Goal: Find specific page/section: Find specific page/section

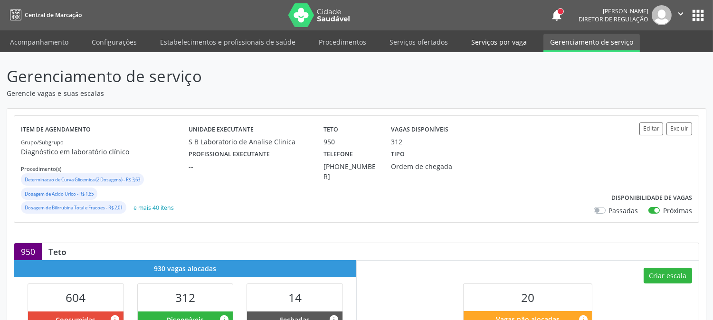
click at [496, 39] on link "Serviços por vaga" at bounding box center [498, 42] width 69 height 17
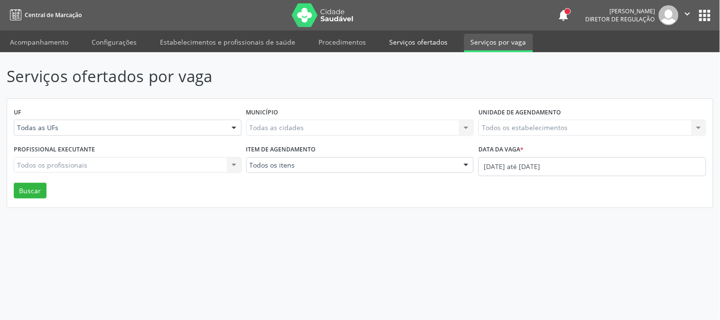
click at [415, 41] on link "Serviços ofertados" at bounding box center [419, 42] width 72 height 17
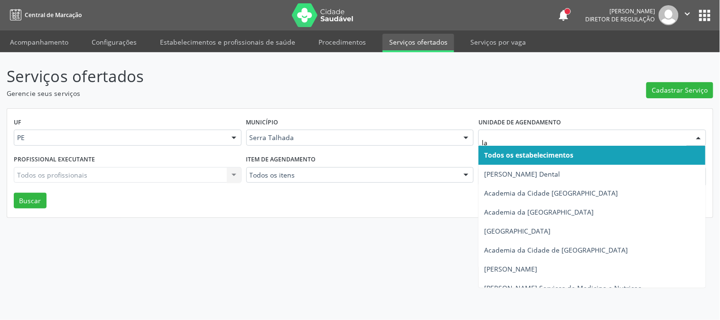
type input "lab"
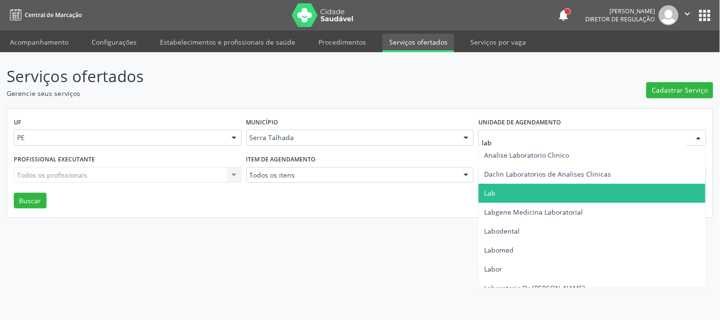
click at [521, 189] on span "Lab" at bounding box center [592, 193] width 227 height 19
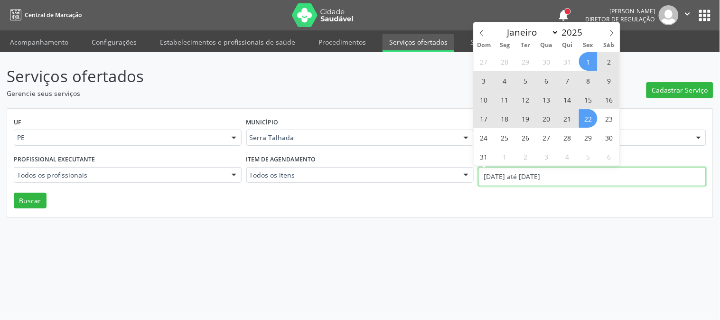
click at [524, 172] on input "[DATE] até [DATE]" at bounding box center [593, 176] width 228 height 19
click at [482, 30] on icon at bounding box center [482, 33] width 7 height 7
select select "6"
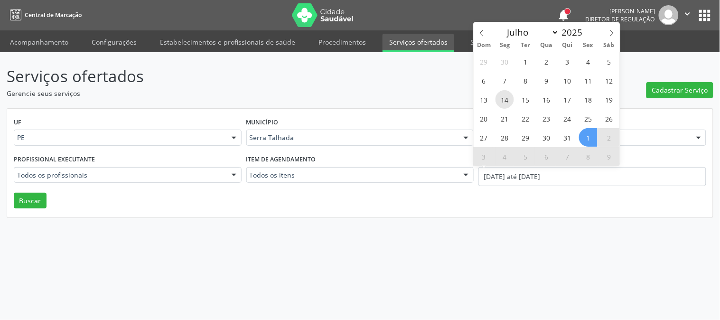
click at [509, 102] on span "14" at bounding box center [505, 99] width 19 height 19
type input "[DATE]"
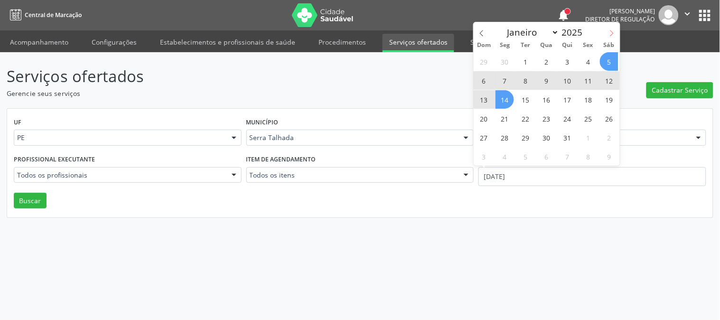
click at [614, 34] on icon at bounding box center [612, 33] width 7 height 7
select select "7"
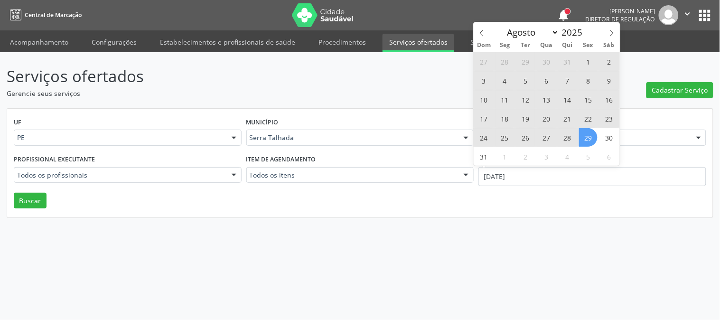
click at [581, 139] on span "29" at bounding box center [588, 137] width 19 height 19
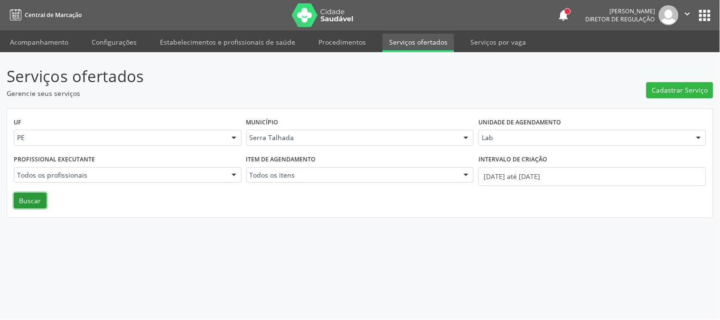
click at [37, 194] on button "Buscar" at bounding box center [30, 201] width 33 height 16
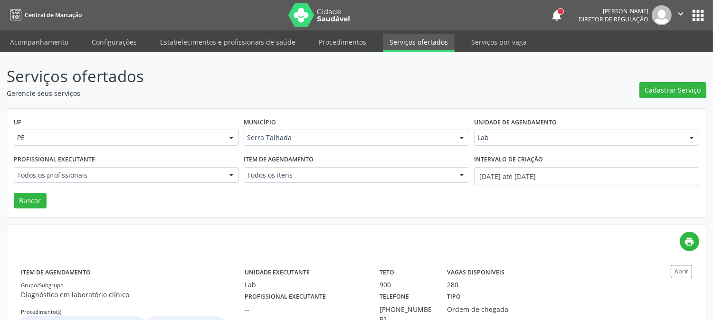
scroll to position [51, 0]
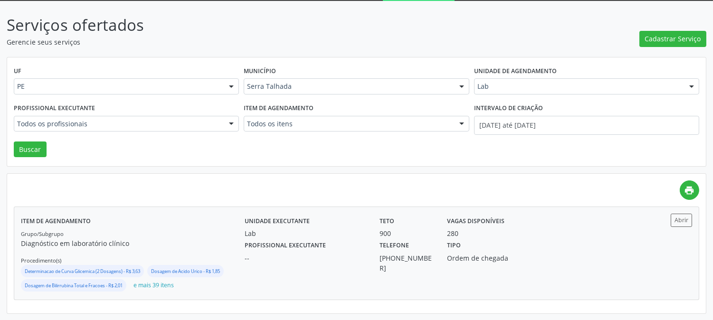
click at [301, 229] on div "Lab" at bounding box center [306, 233] width 122 height 10
